Goal: Check status: Check status

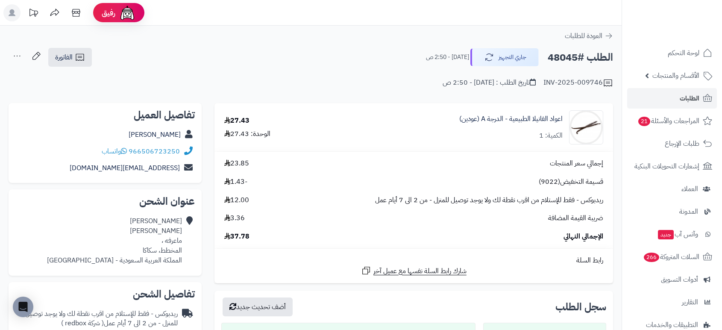
scroll to position [44, 0]
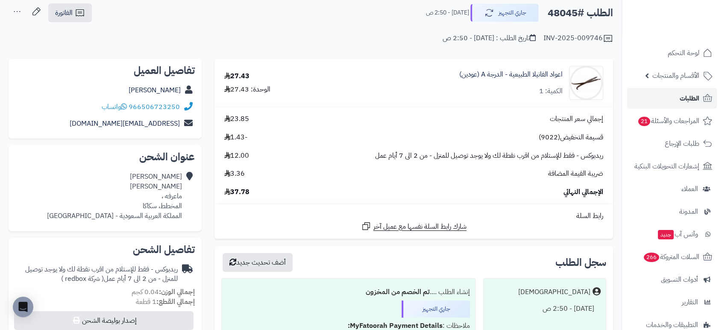
click at [694, 100] on span "الطلبات" at bounding box center [690, 98] width 20 height 12
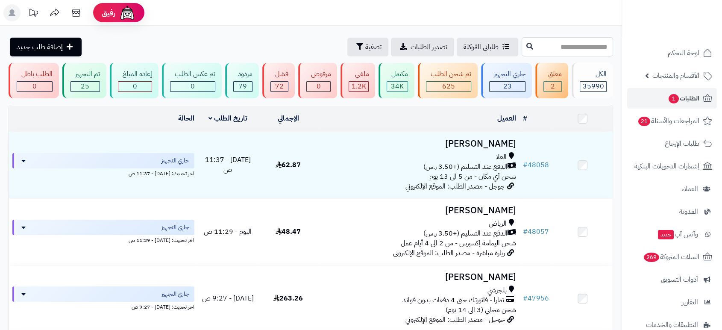
click at [595, 45] on input "text" at bounding box center [567, 46] width 91 height 19
type input "*****"
click at [523, 50] on button at bounding box center [529, 46] width 13 height 16
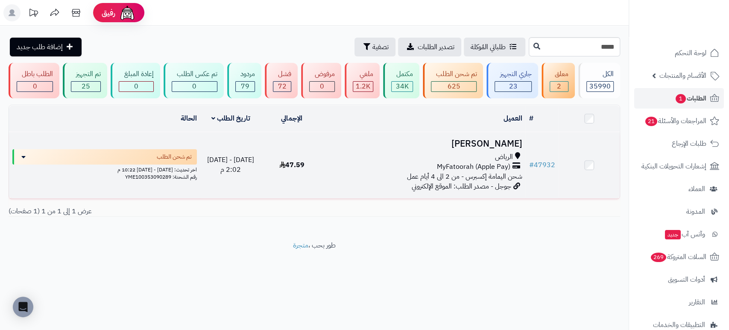
click at [485, 140] on h3 "[PERSON_NAME]" at bounding box center [424, 144] width 197 height 10
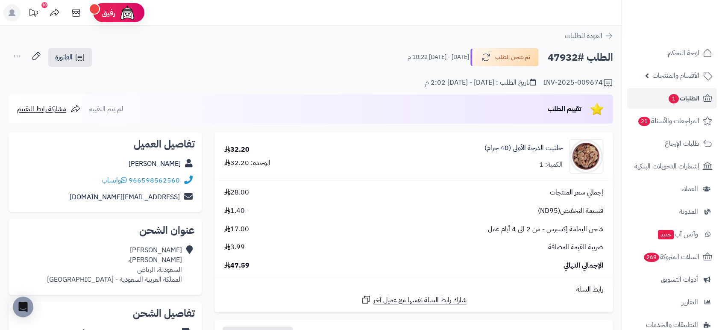
drag, startPoint x: 576, startPoint y: 59, endPoint x: 544, endPoint y: 60, distance: 32.1
click at [544, 60] on div "الطلب #47932 تم شحن الطلب الإثنين - ٢٩ سبتمبر ٢٠٢٥ - 10:22 م" at bounding box center [506, 57] width 213 height 18
copy h2 "47932"
